Goal: Transaction & Acquisition: Download file/media

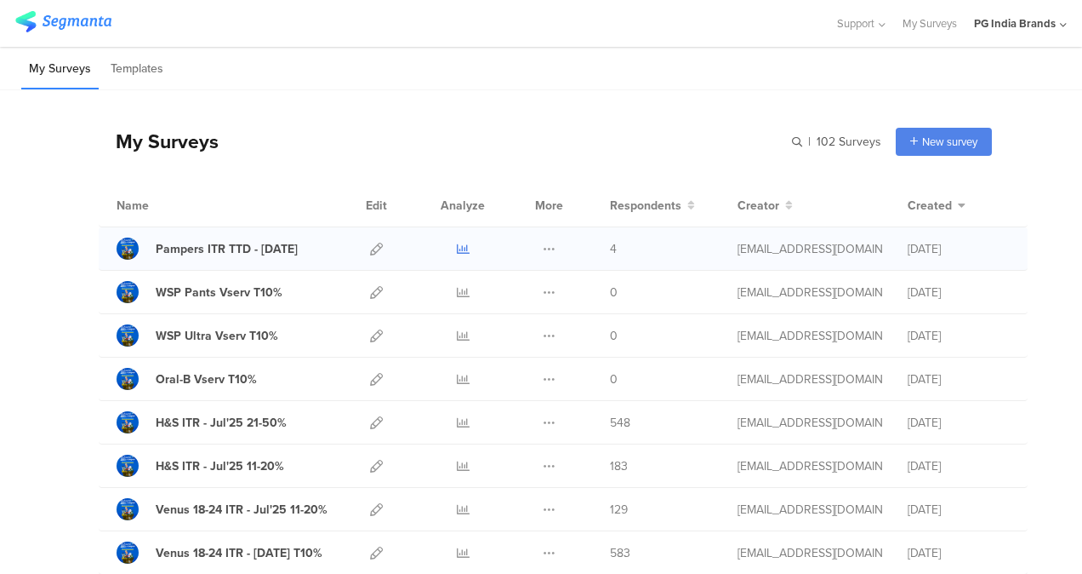
click at [457, 248] on icon at bounding box center [463, 249] width 13 height 13
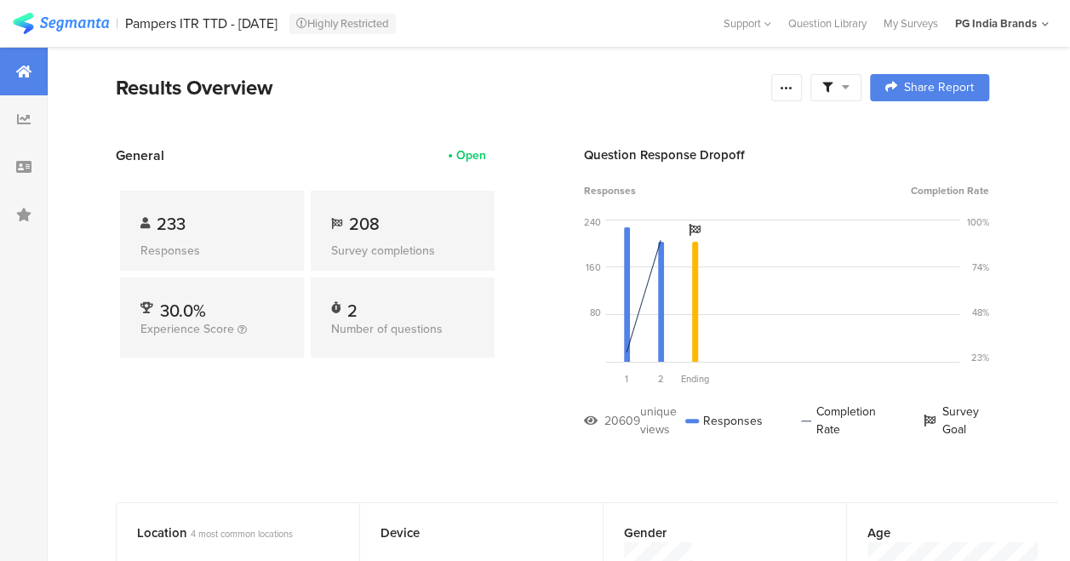
click at [70, 20] on img at bounding box center [61, 23] width 96 height 21
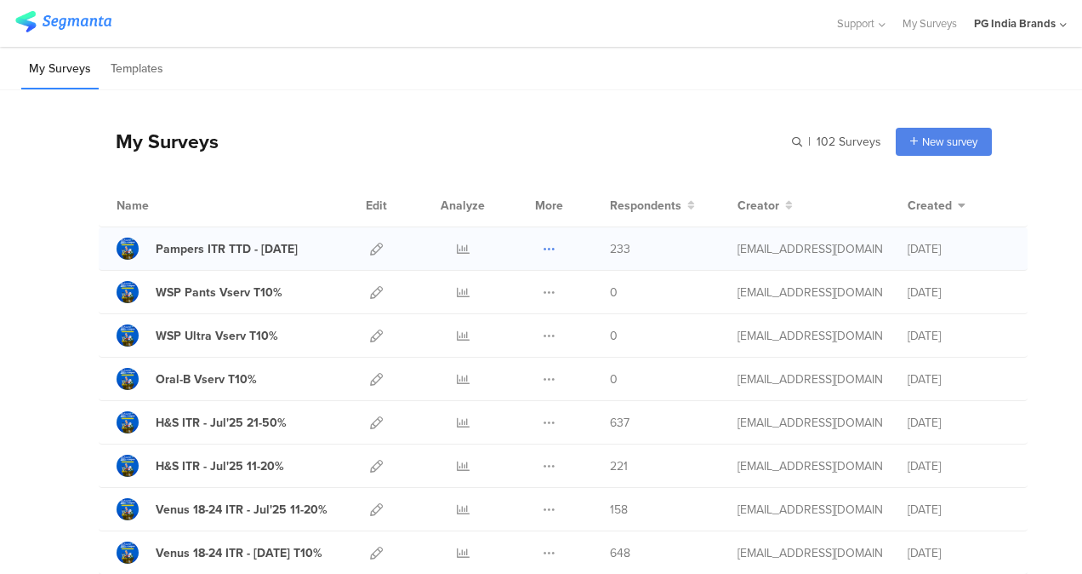
click at [543, 248] on icon at bounding box center [549, 249] width 13 height 13
click at [514, 323] on link "Export" at bounding box center [516, 322] width 94 height 31
click at [910, 207] on span "Created" at bounding box center [930, 206] width 44 height 18
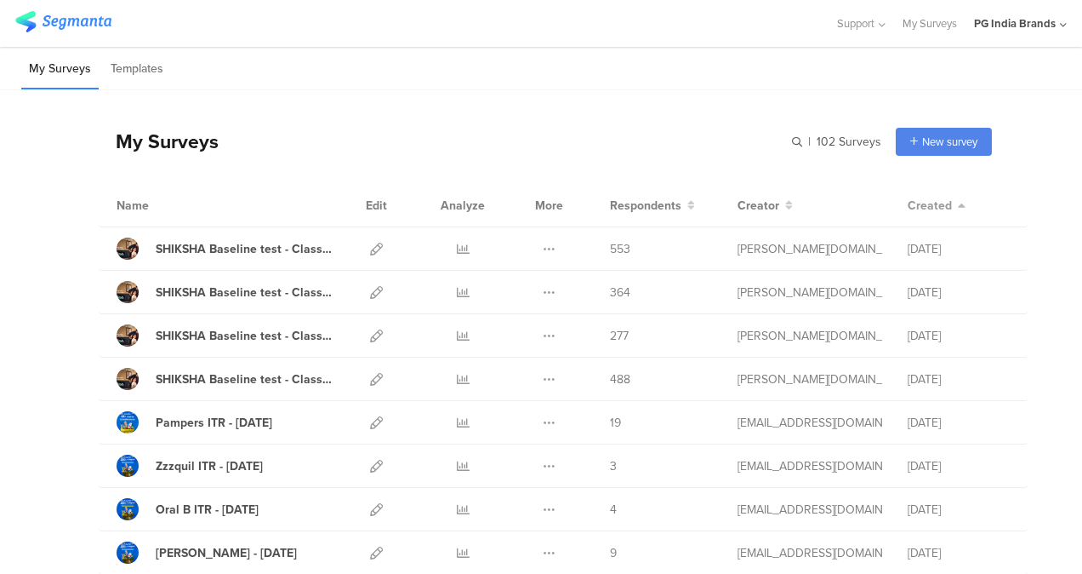
click at [956, 207] on icon at bounding box center [961, 205] width 10 height 12
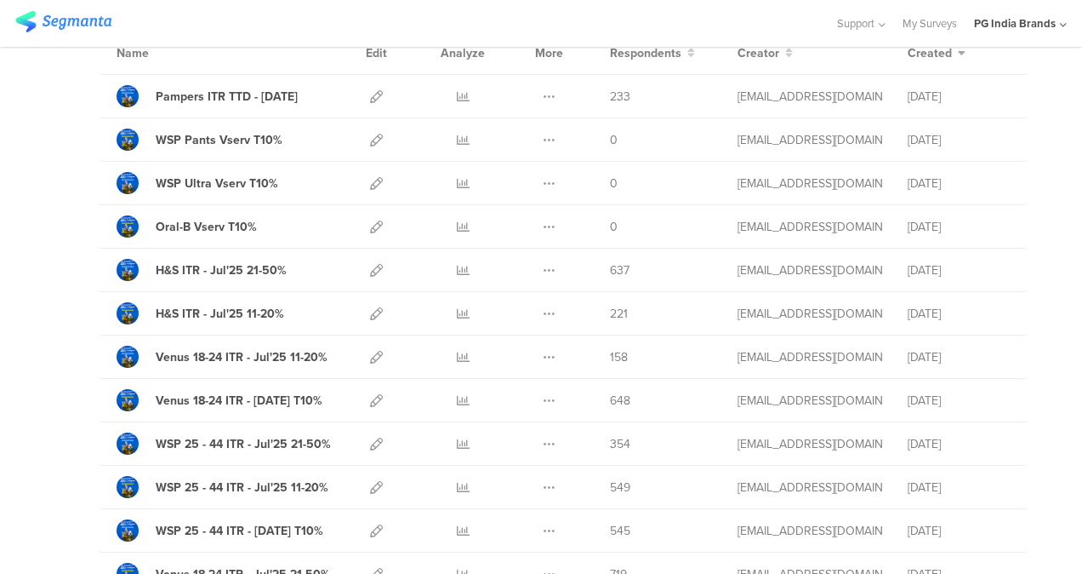
scroll to position [163, 0]
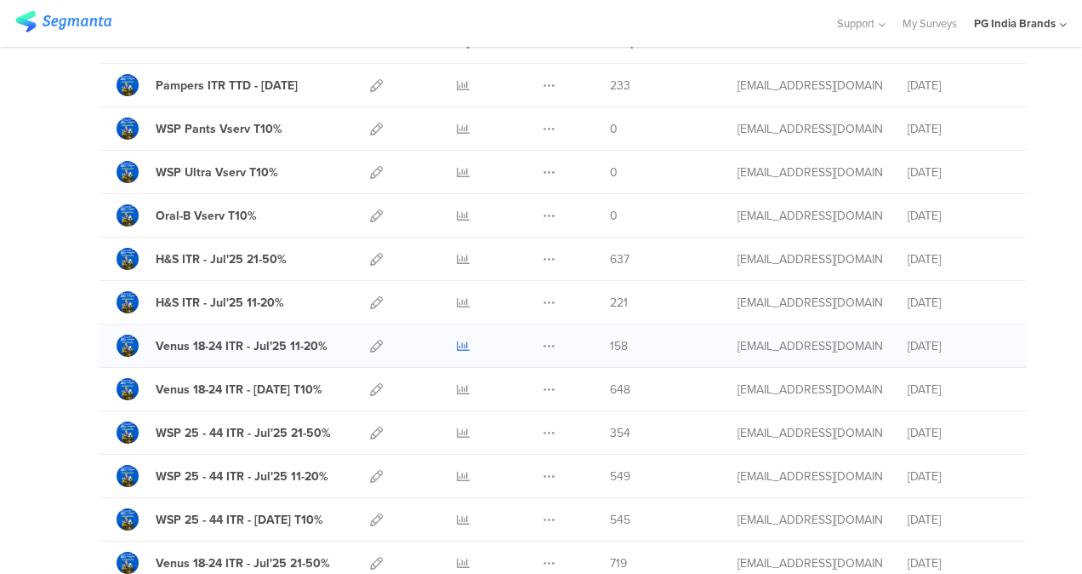
click at [457, 340] on icon at bounding box center [463, 346] width 13 height 13
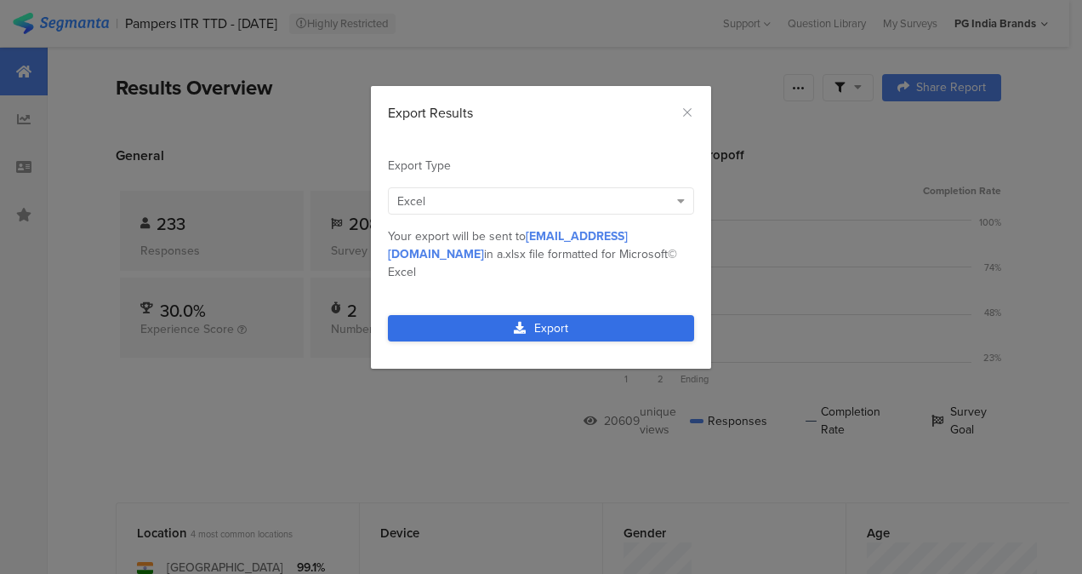
click at [567, 317] on link "Export" at bounding box center [541, 328] width 306 height 26
